Goal: Information Seeking & Learning: Learn about a topic

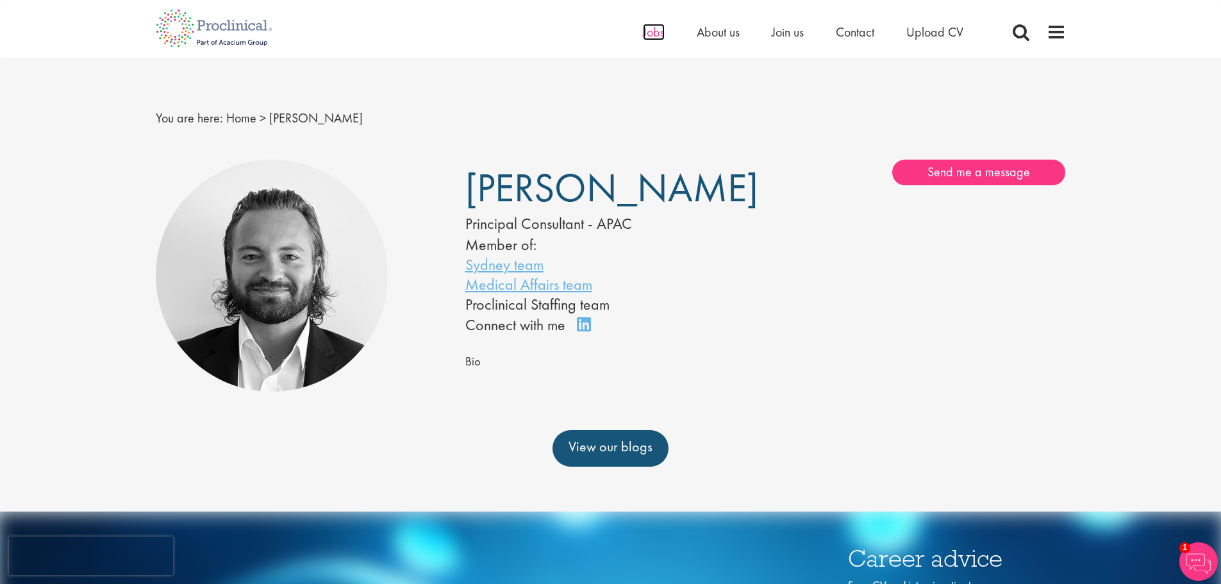
click at [654, 35] on span "Jobs" at bounding box center [654, 32] width 22 height 17
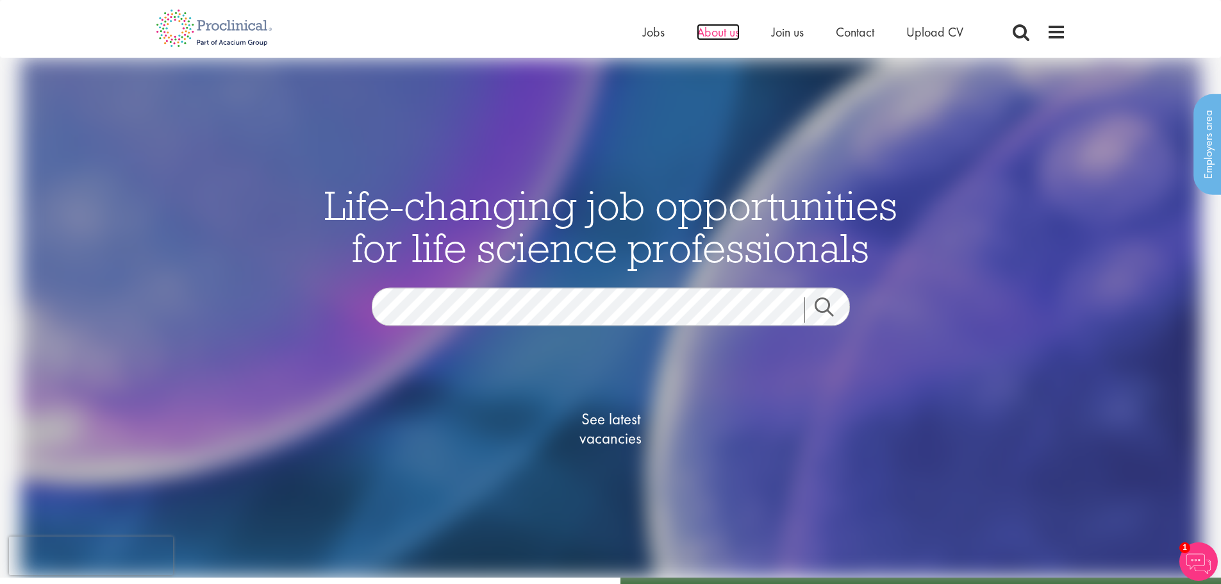
click at [721, 37] on span "About us" at bounding box center [718, 32] width 43 height 17
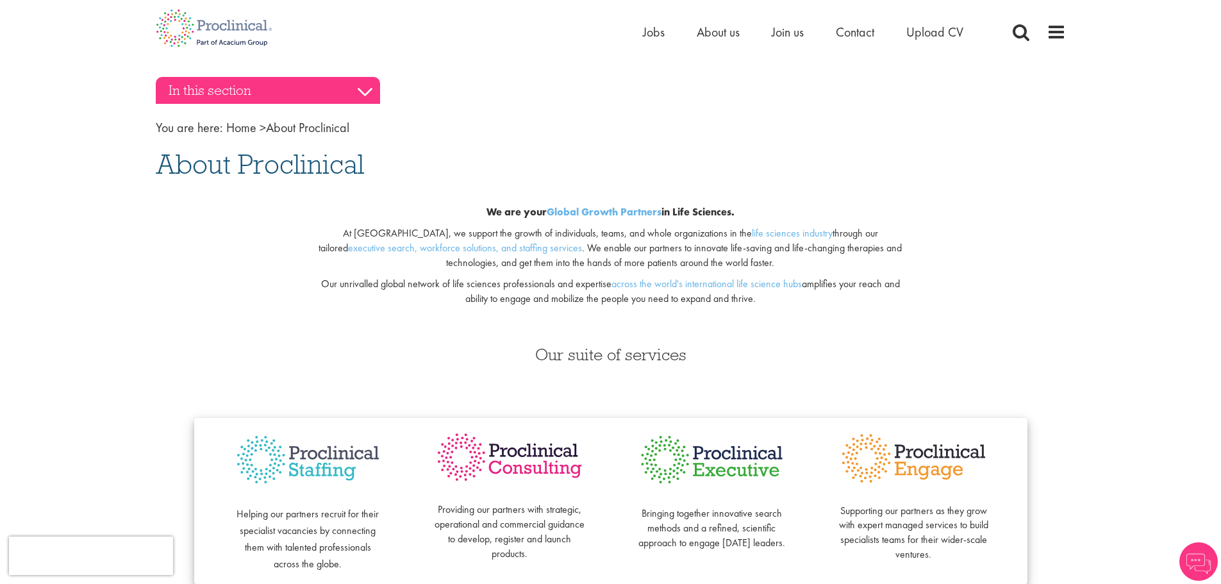
click at [340, 91] on h3 "In this section" at bounding box center [268, 90] width 224 height 27
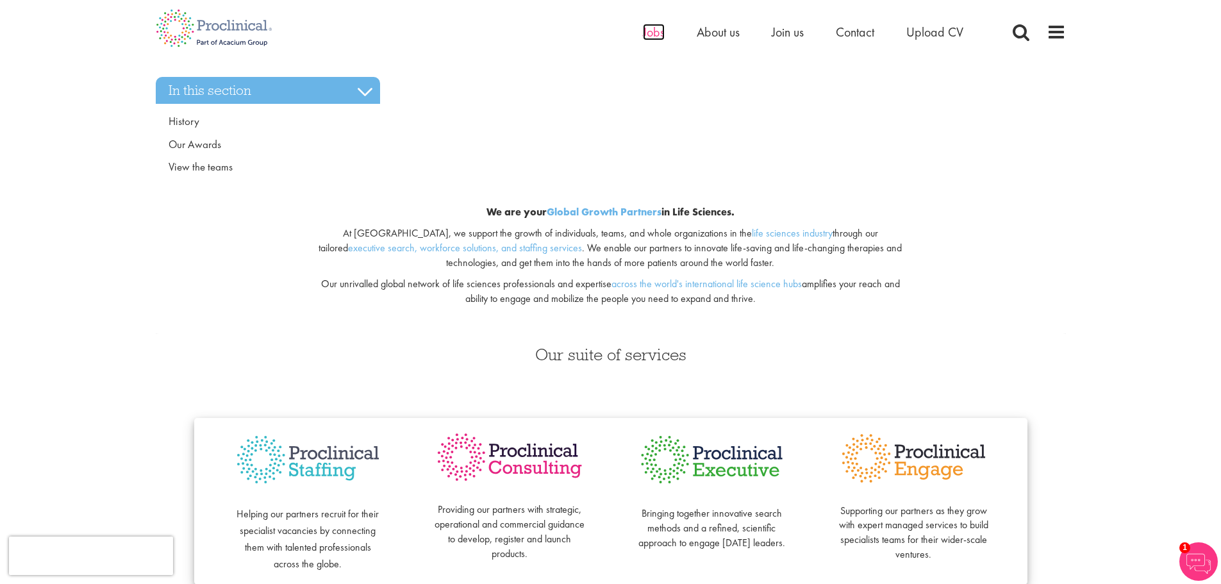
click at [649, 29] on span "Jobs" at bounding box center [654, 32] width 22 height 17
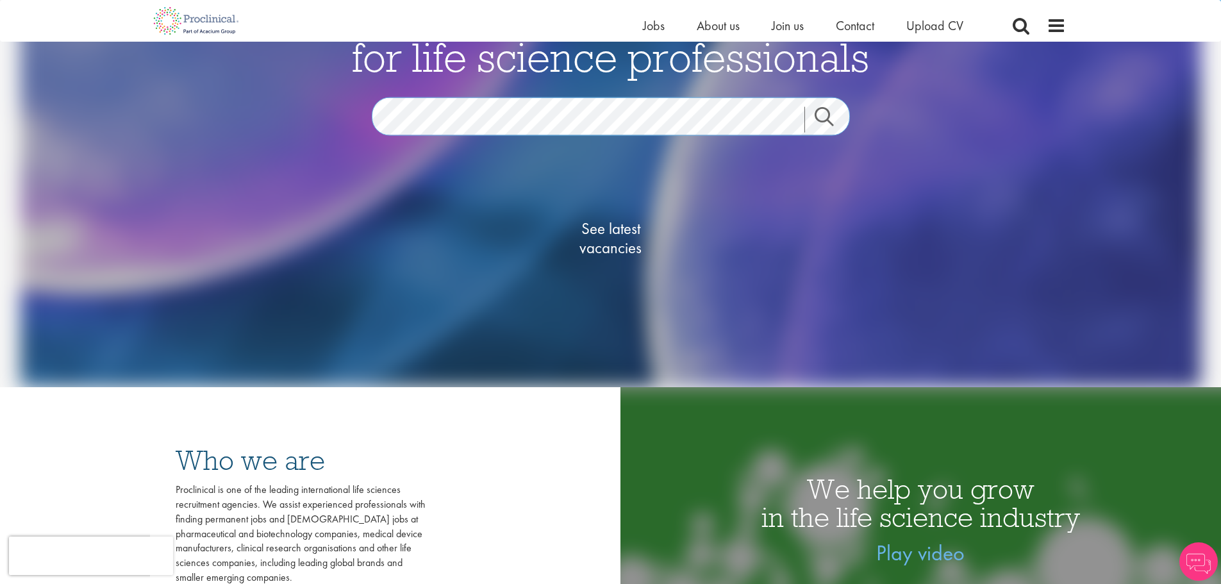
scroll to position [192, 0]
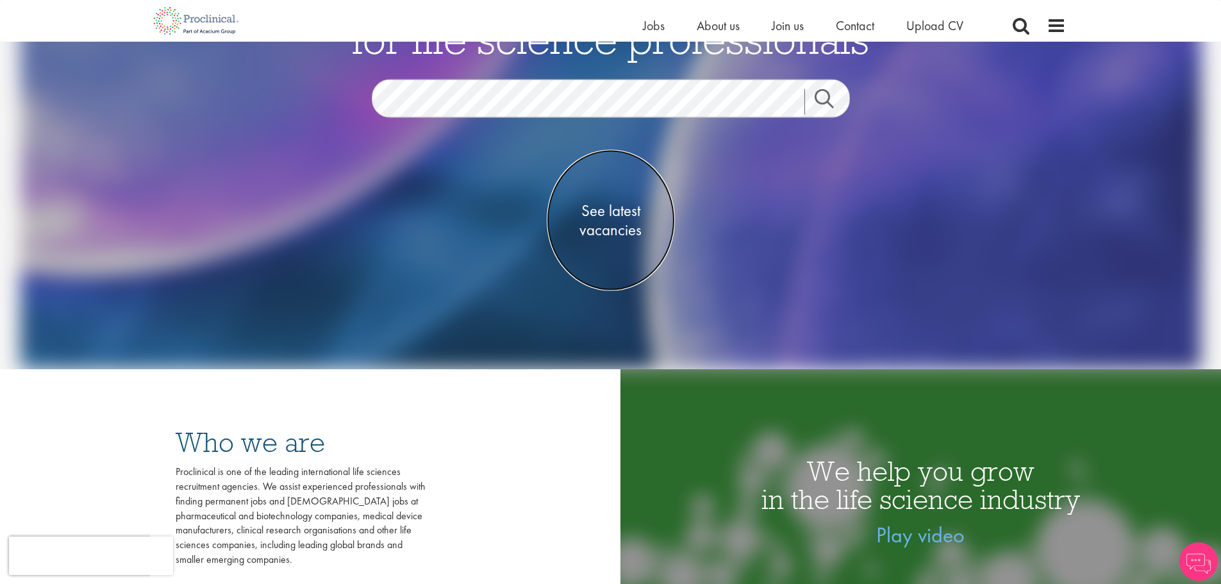
click at [622, 224] on span "See latest vacancies" at bounding box center [611, 220] width 128 height 38
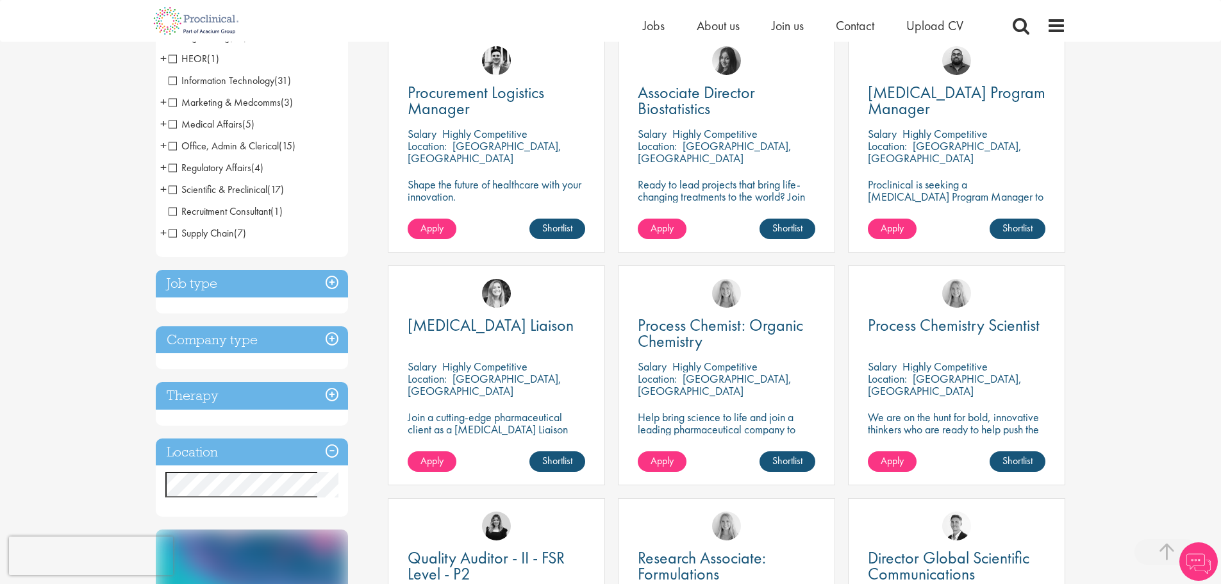
scroll to position [321, 0]
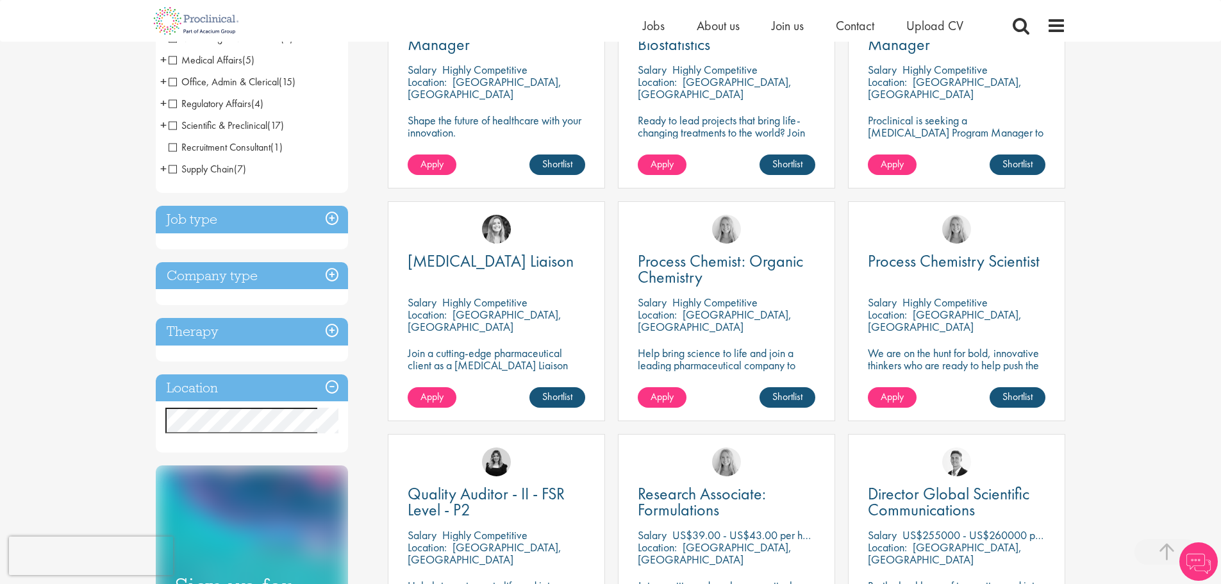
scroll to position [577, 0]
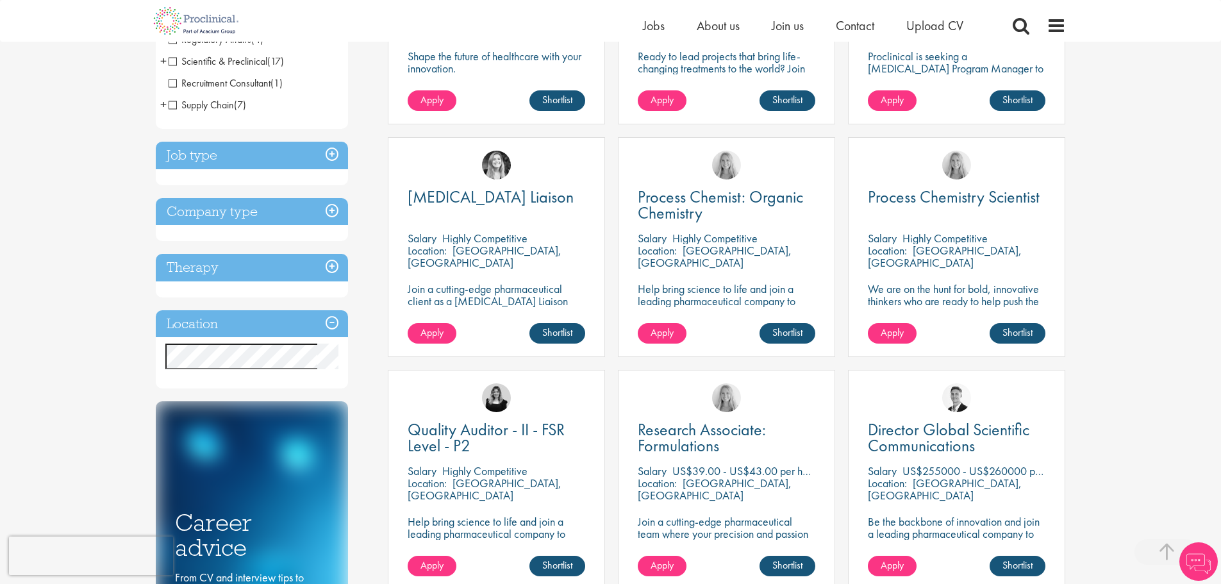
scroll to position [577, 0]
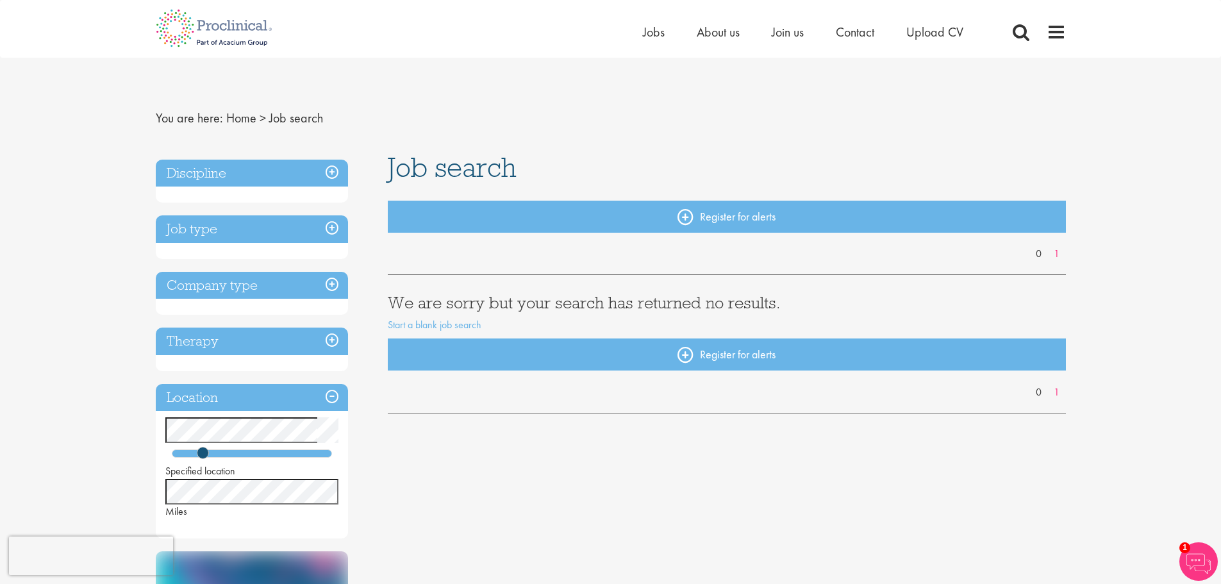
click at [226, 455] on div at bounding box center [252, 453] width 160 height 8
click at [246, 455] on div at bounding box center [252, 453] width 160 height 8
click at [261, 457] on div at bounding box center [252, 453] width 160 height 8
click at [282, 458] on div "Specified location Miles" at bounding box center [252, 467] width 192 height 101
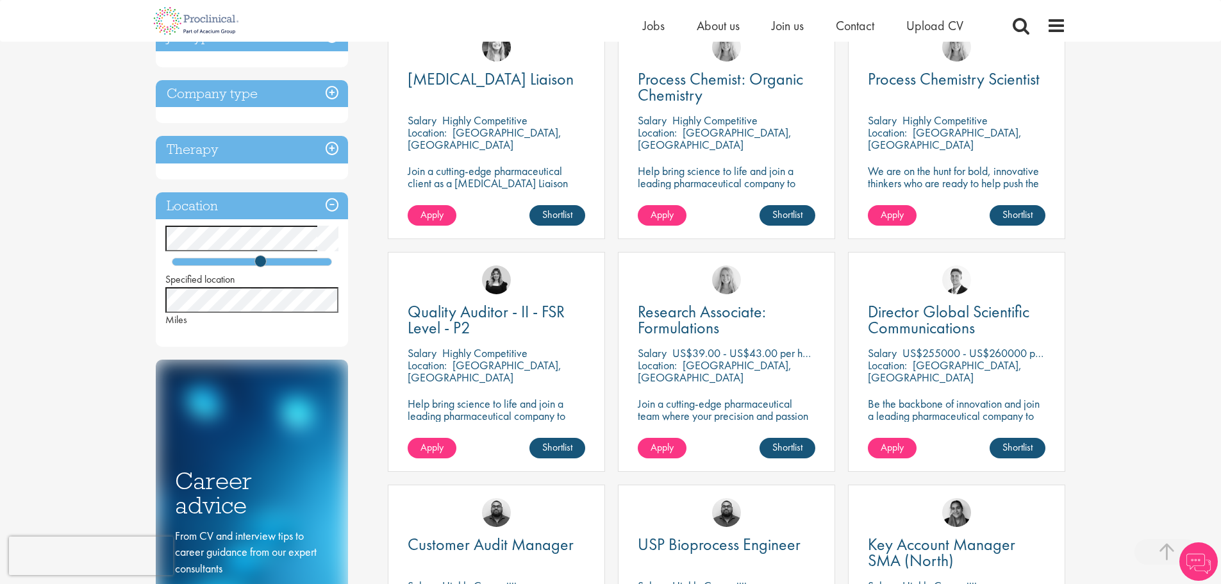
scroll to position [513, 0]
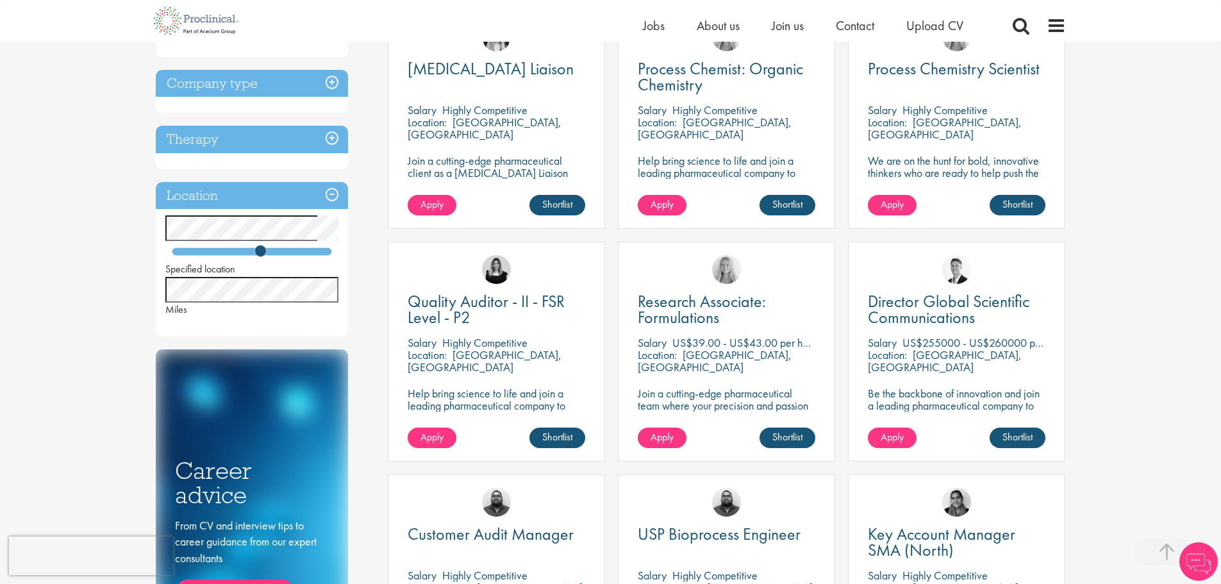
click at [272, 332] on div "Location Specified location Miles" at bounding box center [252, 259] width 192 height 155
drag, startPoint x: 253, startPoint y: 249, endPoint x: 347, endPoint y: 249, distance: 94.2
click at [347, 249] on div "Specified location Miles" at bounding box center [252, 265] width 192 height 101
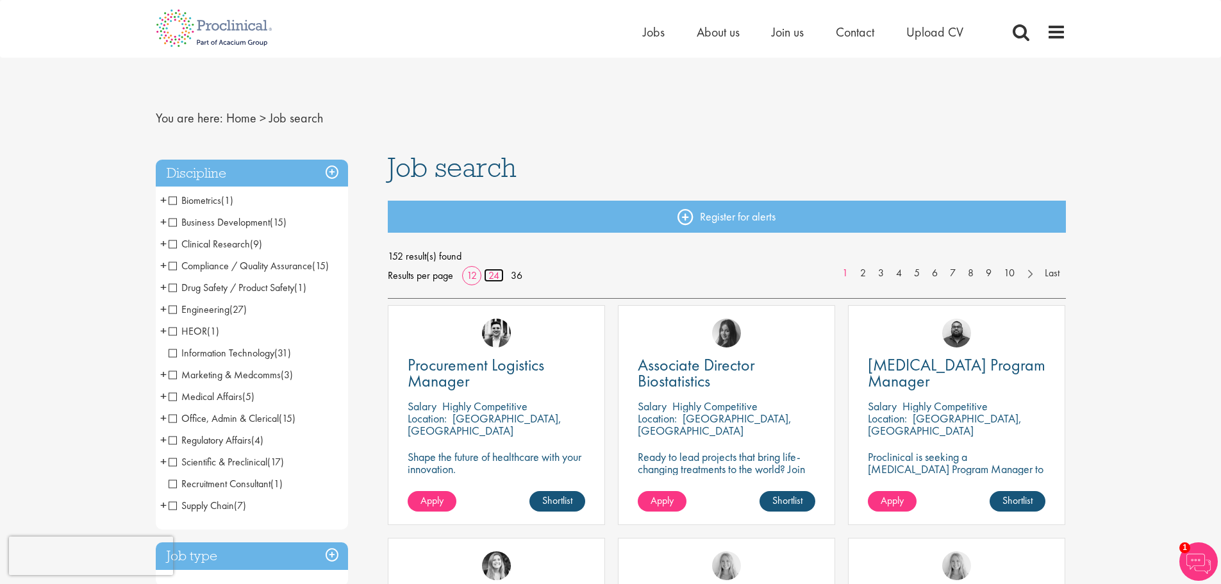
click at [486, 275] on link "24" at bounding box center [494, 275] width 20 height 13
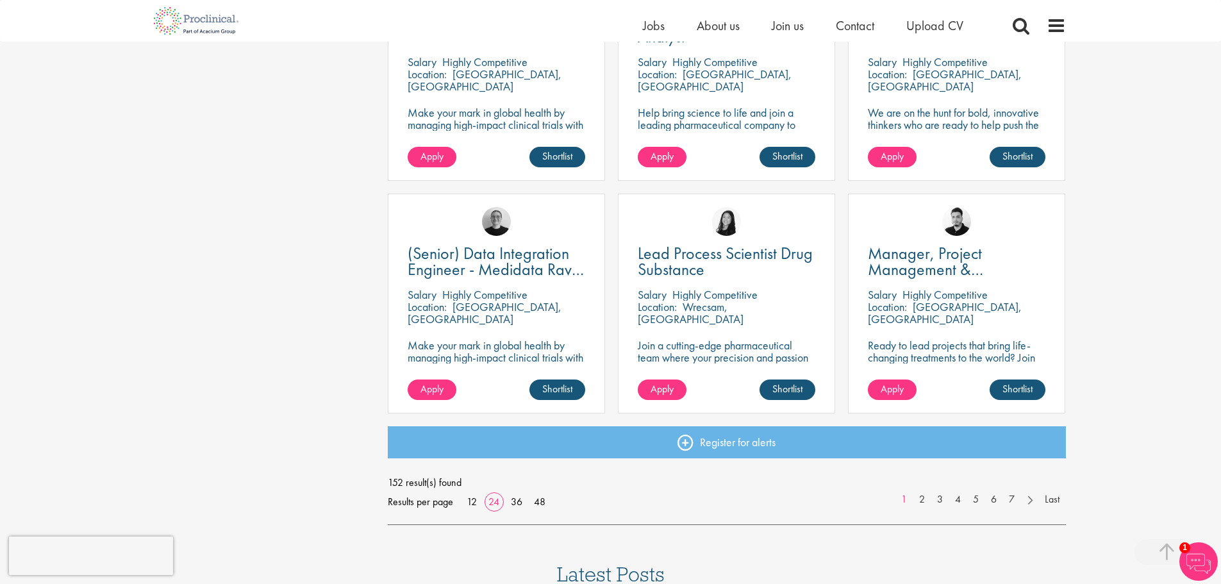
scroll to position [1795, 0]
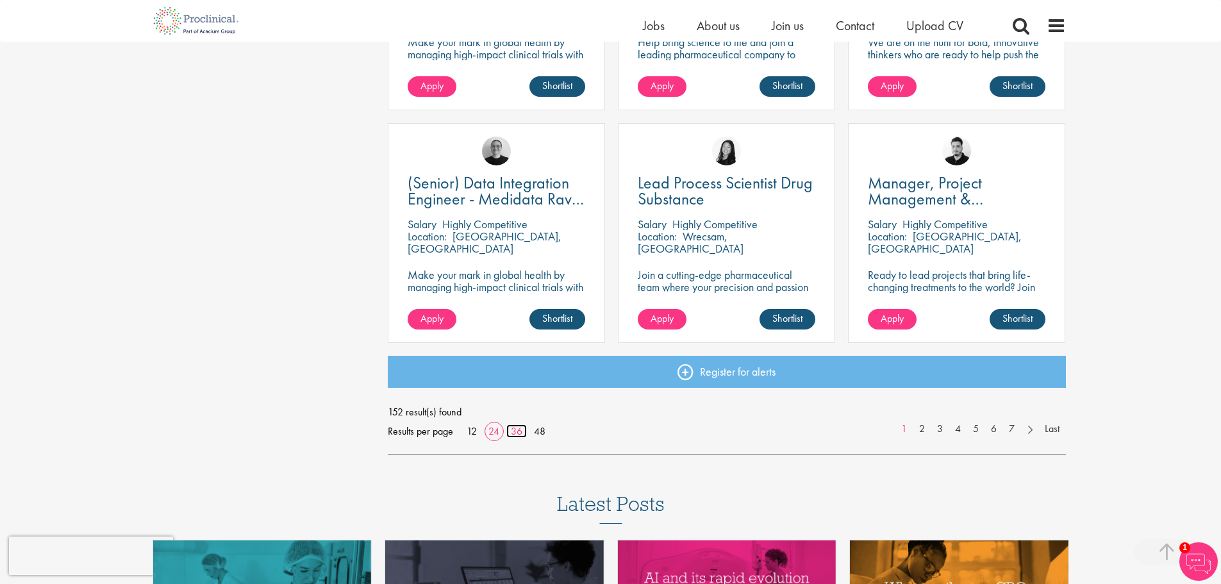
click at [517, 425] on link "36" at bounding box center [516, 430] width 21 height 13
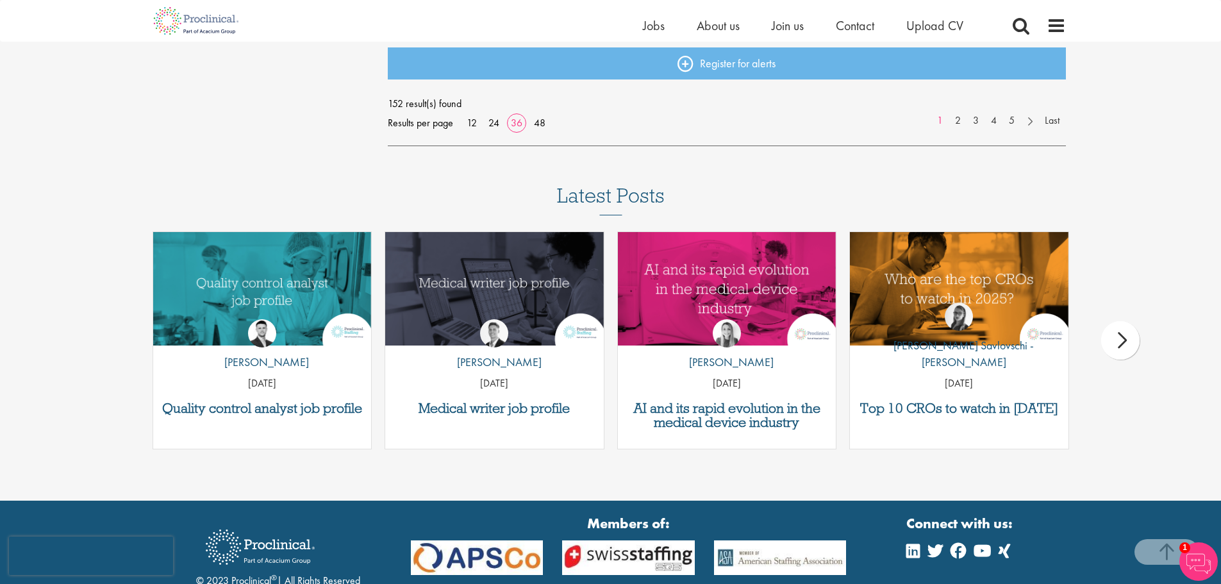
scroll to position [3077, 0]
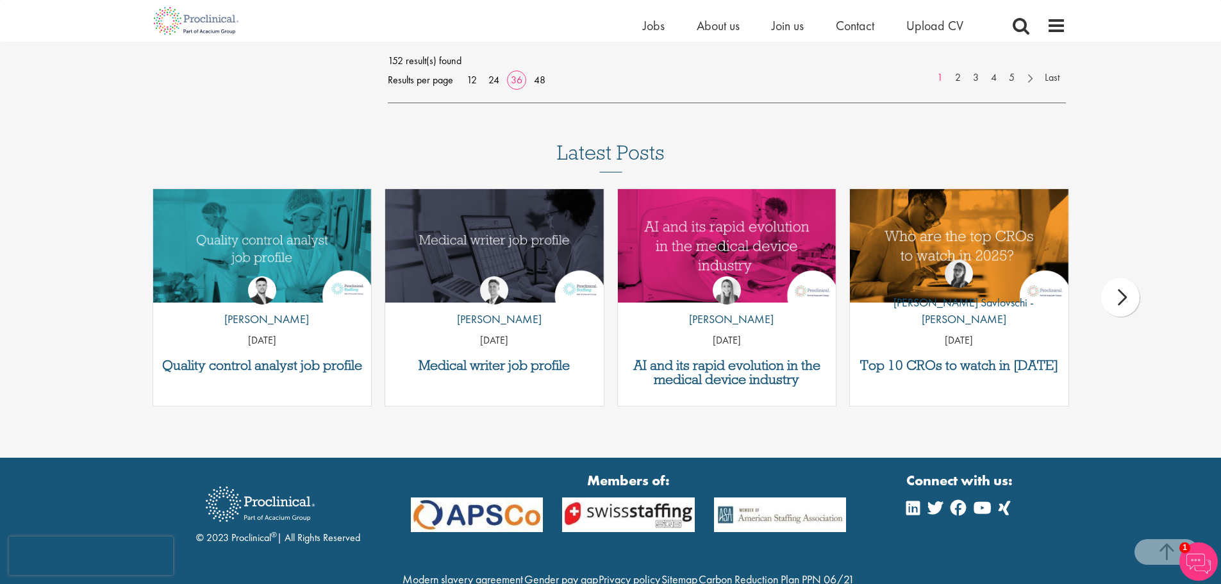
click at [1122, 295] on div "next" at bounding box center [1120, 297] width 38 height 38
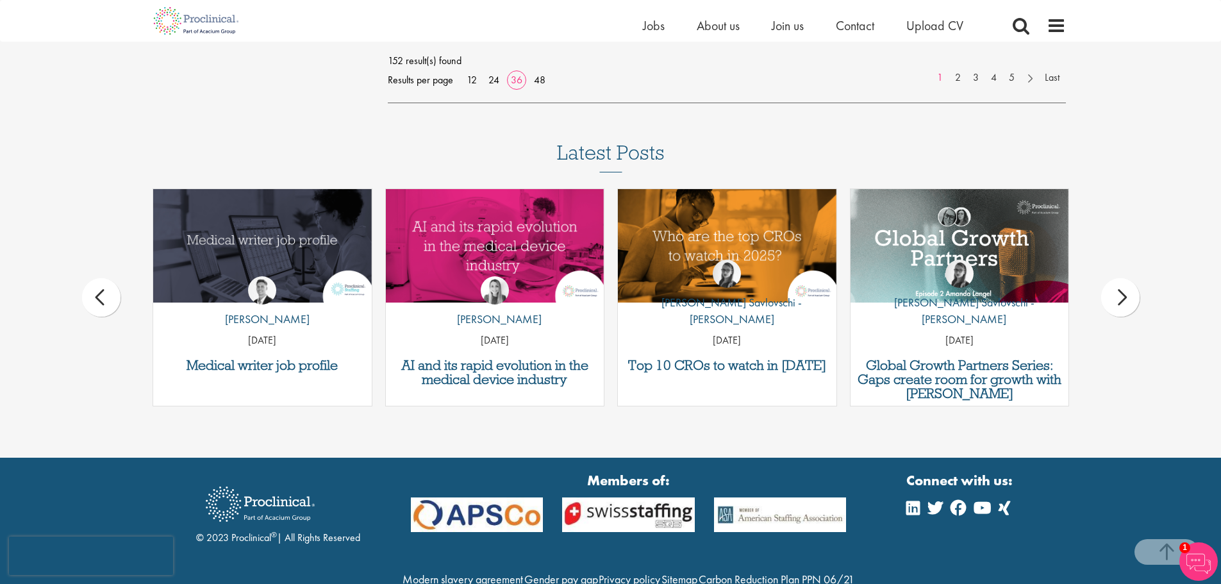
click at [1123, 297] on div "next" at bounding box center [1120, 297] width 38 height 38
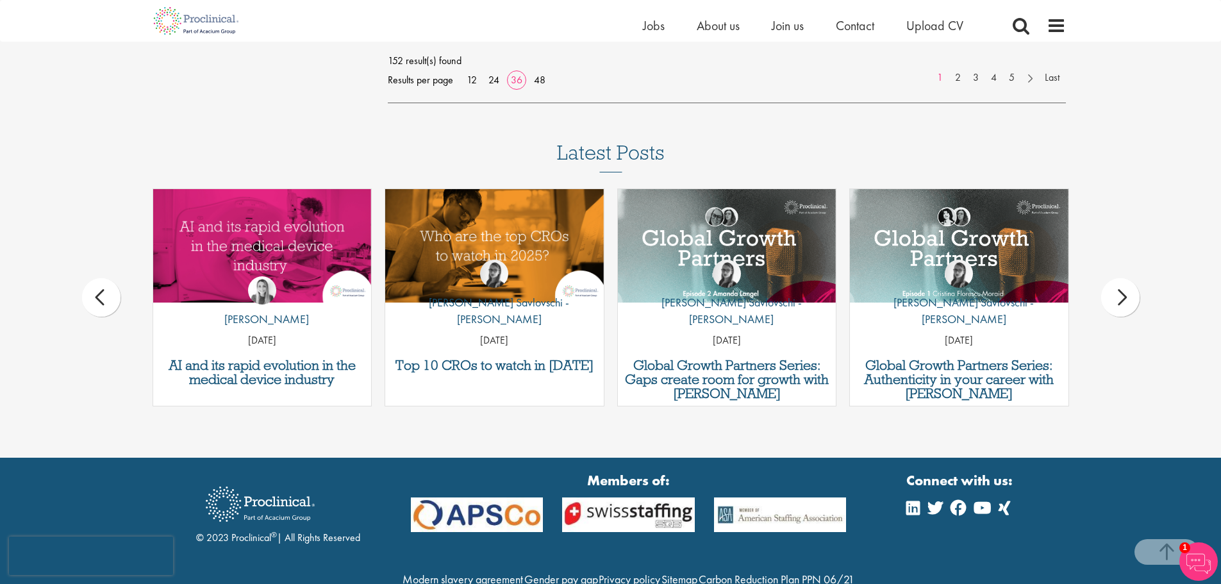
click at [1123, 295] on div "next" at bounding box center [1120, 297] width 38 height 38
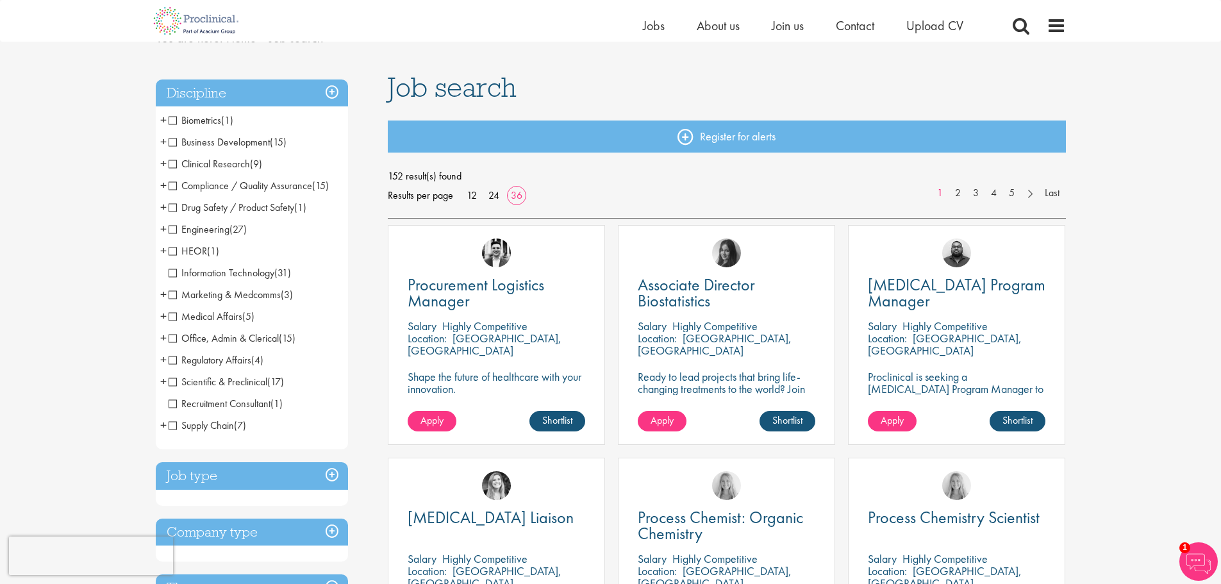
scroll to position [0, 0]
